Goal: Task Accomplishment & Management: Use online tool/utility

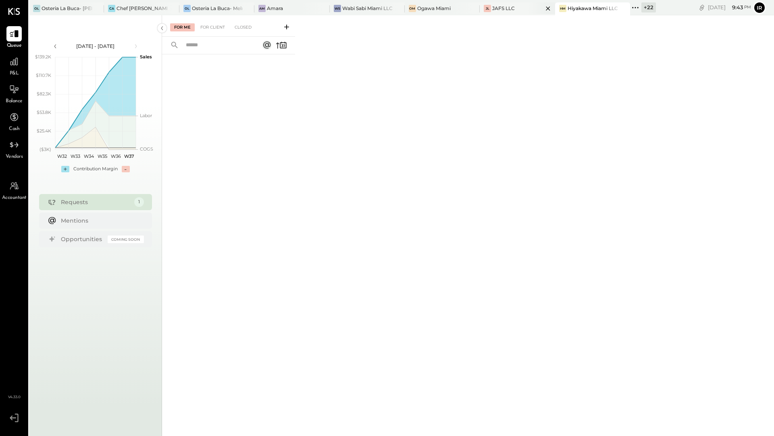
click at [502, 14] on div "JL JAFS LLC" at bounding box center [516, 8] width 75 height 13
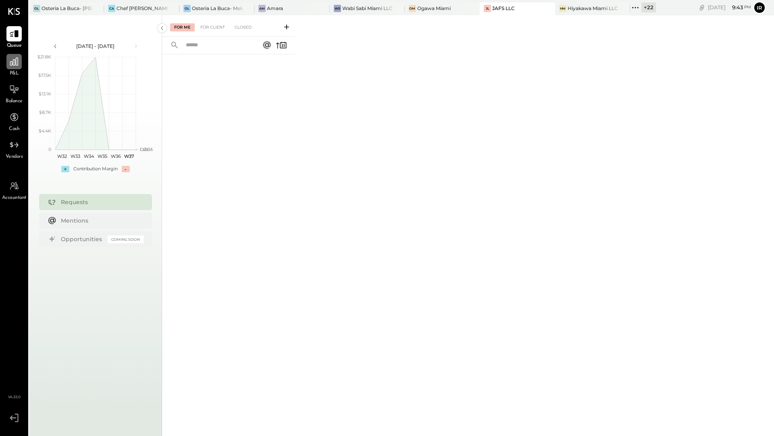
click at [17, 64] on icon at bounding box center [14, 61] width 10 height 10
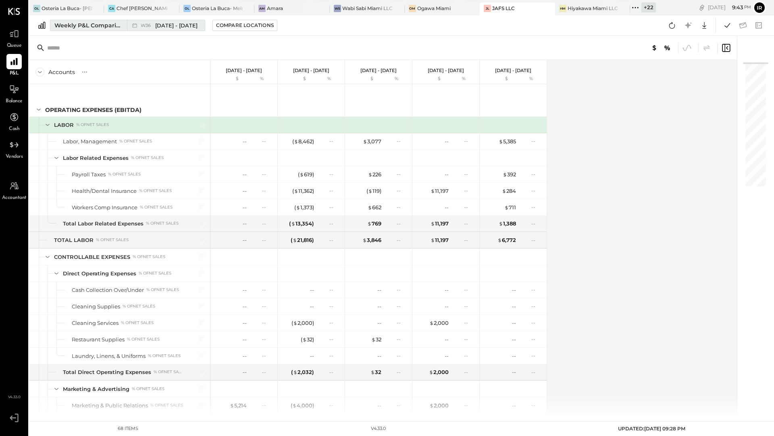
click at [94, 23] on div "Weekly P&L Comparison" at bounding box center [88, 25] width 68 height 8
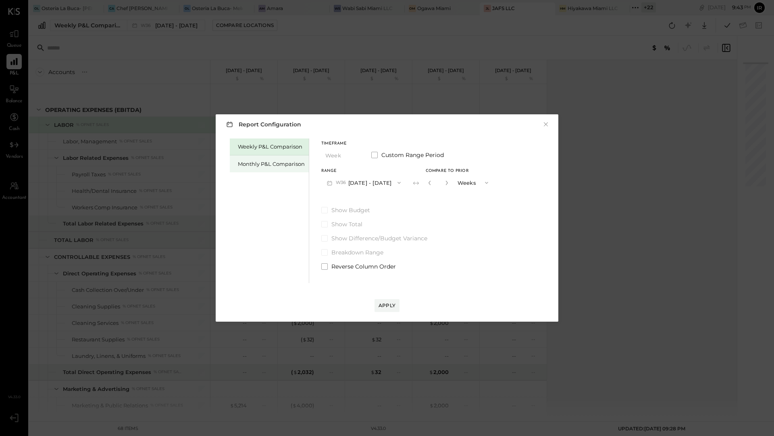
click at [255, 162] on div "Monthly P&L Comparison" at bounding box center [271, 164] width 67 height 8
click at [367, 190] on button "M09 [DATE] - [DATE]" at bounding box center [363, 182] width 85 height 15
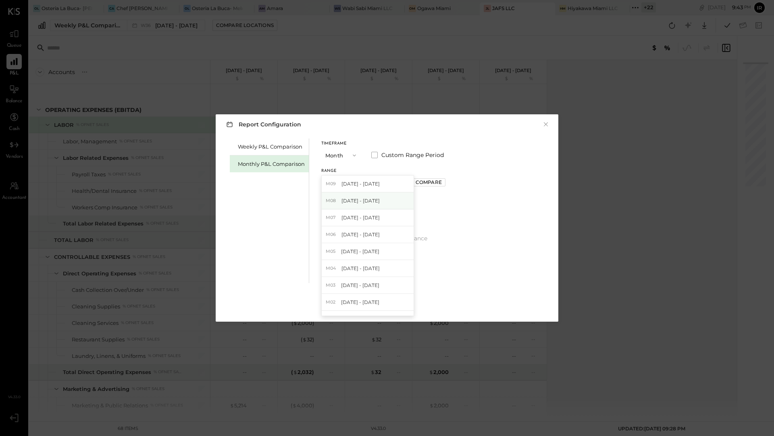
click at [362, 203] on span "[DATE] - [DATE]" at bounding box center [360, 200] width 38 height 7
click at [386, 304] on div "Apply" at bounding box center [386, 305] width 17 height 7
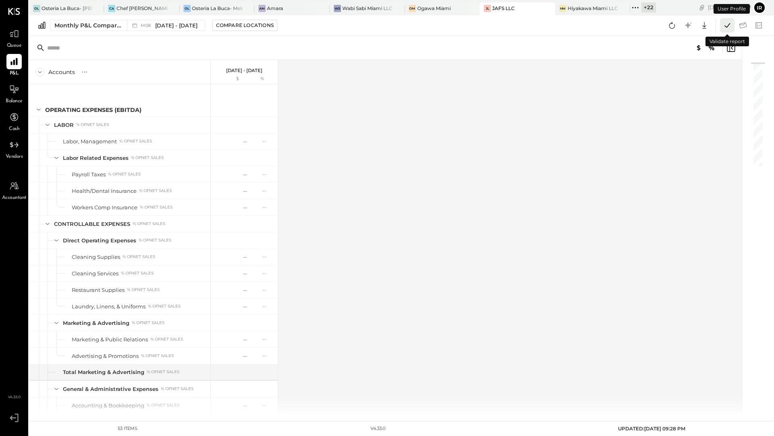
click at [728, 26] on icon at bounding box center [727, 25] width 10 height 10
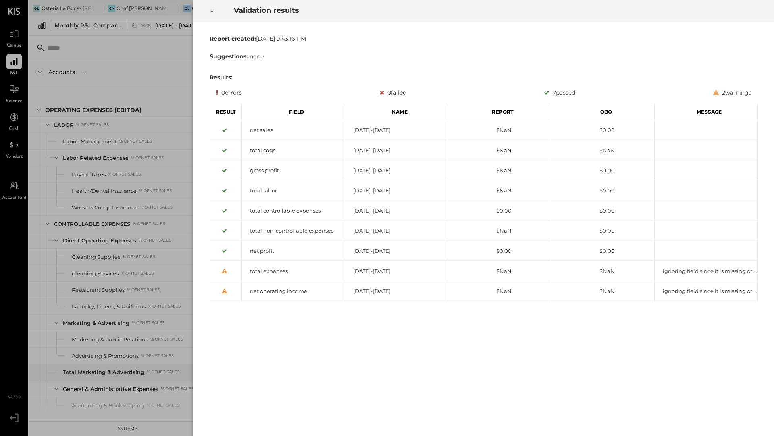
click at [212, 12] on icon at bounding box center [212, 11] width 5 height 10
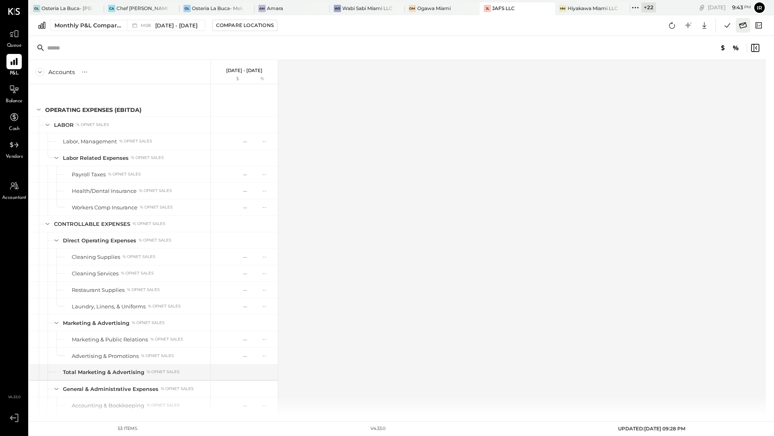
click at [743, 26] on icon at bounding box center [742, 25] width 10 height 10
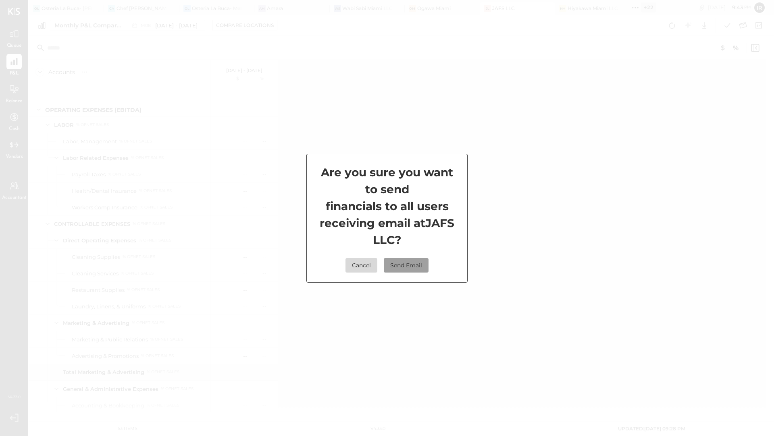
click at [398, 264] on button "Send Email" at bounding box center [406, 265] width 45 height 15
